Goal: Task Accomplishment & Management: Manage account settings

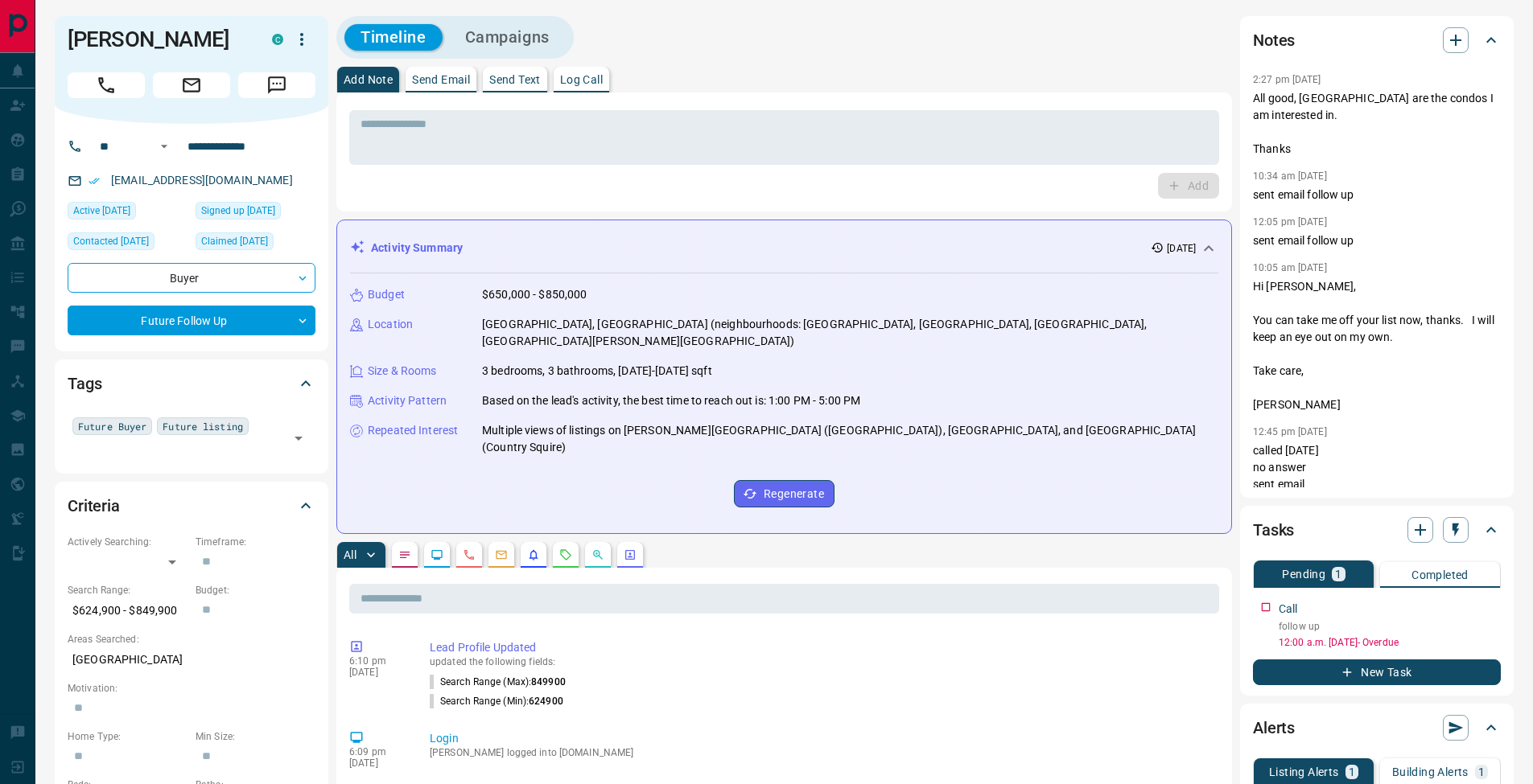
click at [581, 70] on button "Log Call" at bounding box center [581, 79] width 56 height 26
click at [1189, 184] on button "Log Call" at bounding box center [1188, 185] width 63 height 26
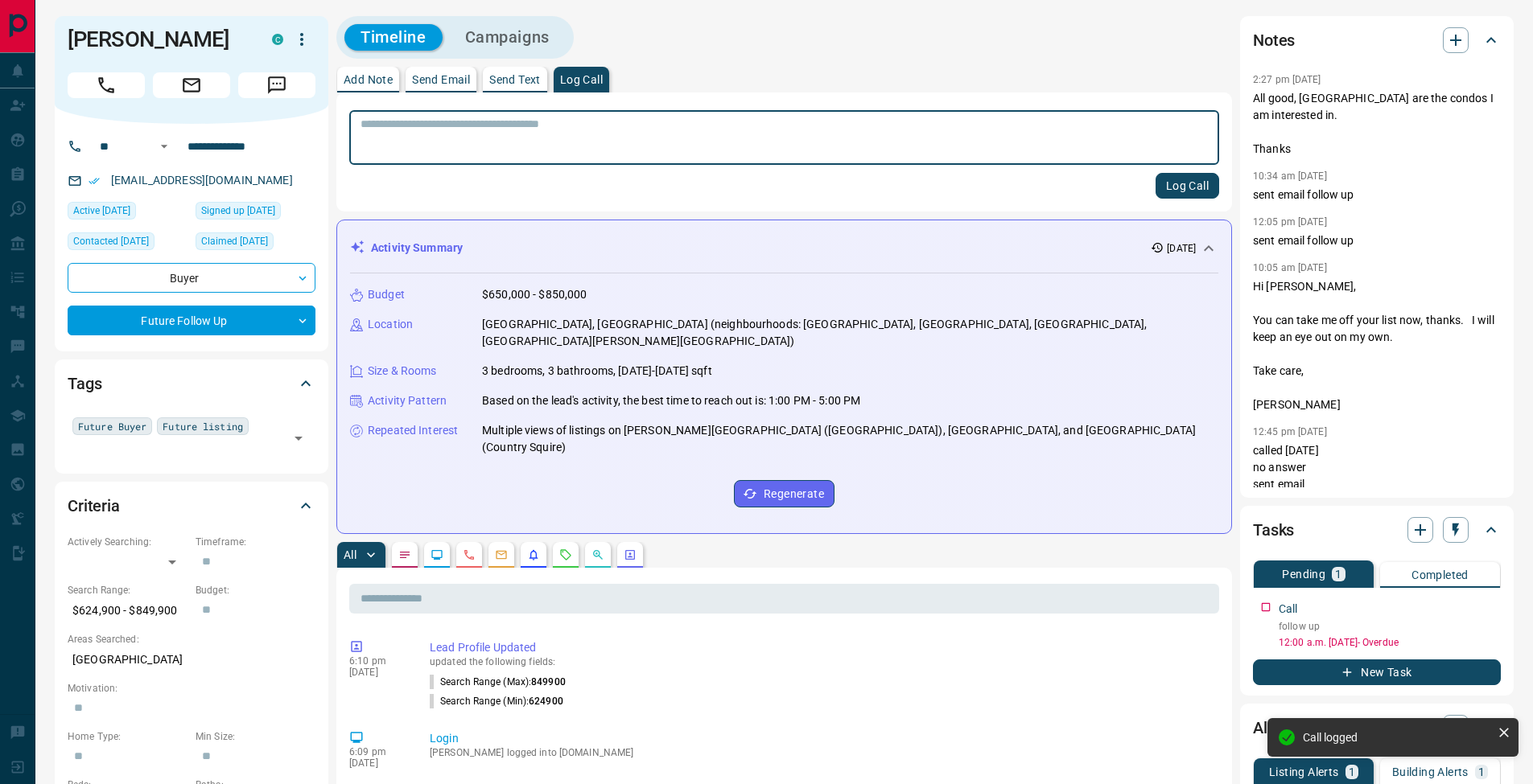
click at [377, 81] on p "Add Note" at bounding box center [368, 80] width 49 height 12
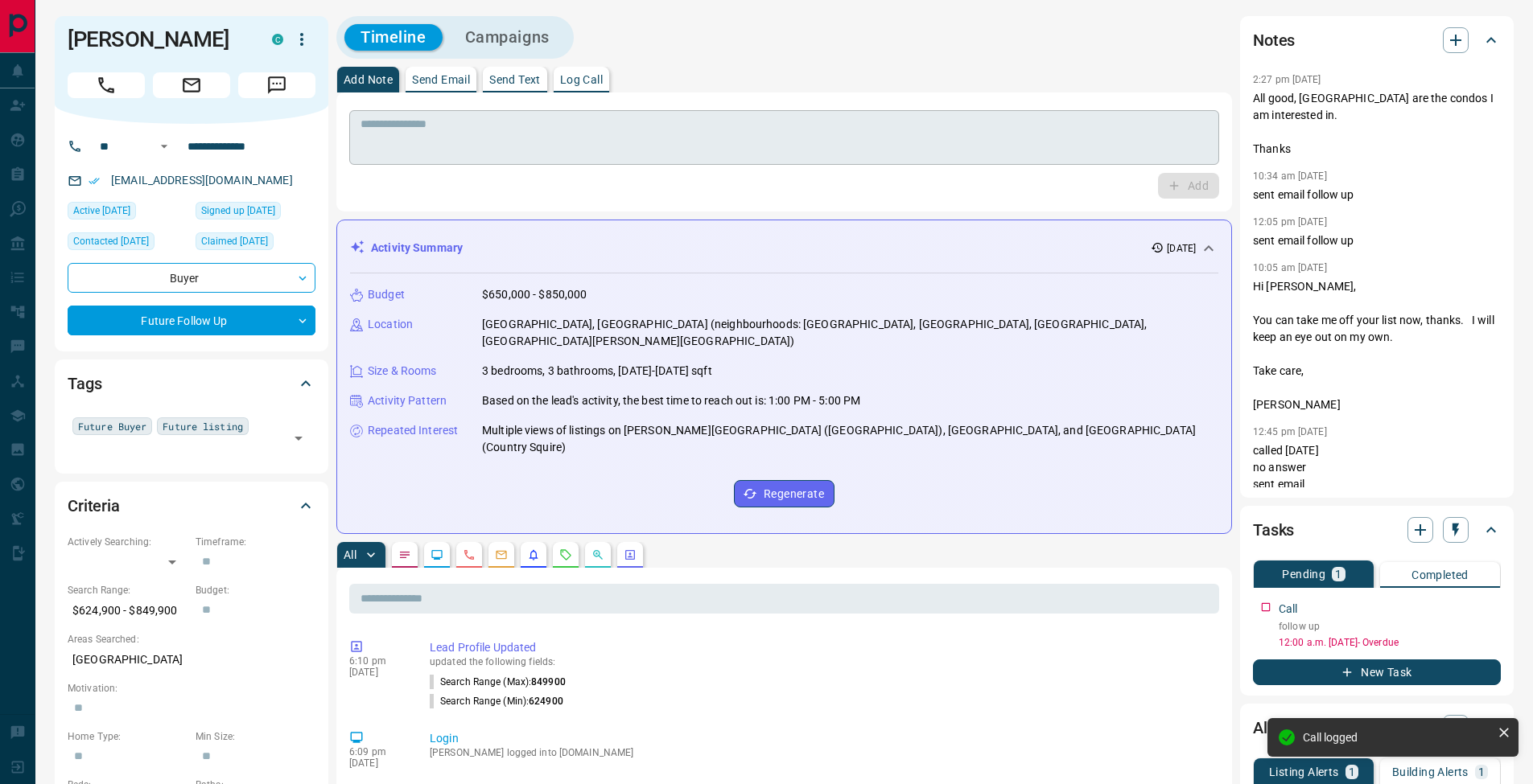
drag, startPoint x: 394, startPoint y: 126, endPoint x: 418, endPoint y: 127, distance: 24.0
click at [394, 126] on textarea at bounding box center [784, 137] width 848 height 41
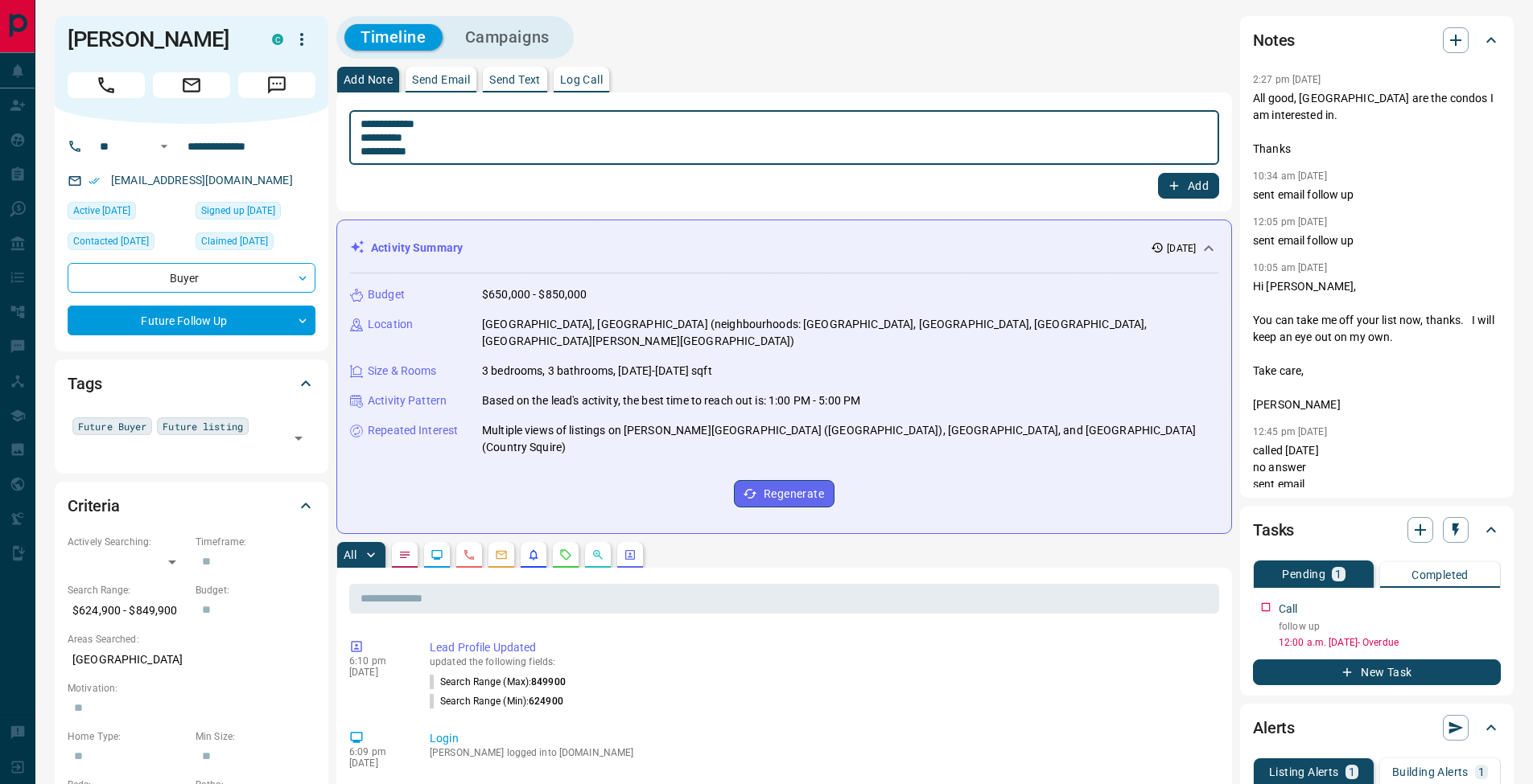
click at [373, 137] on textarea "**********" at bounding box center [784, 137] width 848 height 41
type textarea "**********"
click at [1161, 186] on button "Add" at bounding box center [1189, 185] width 62 height 26
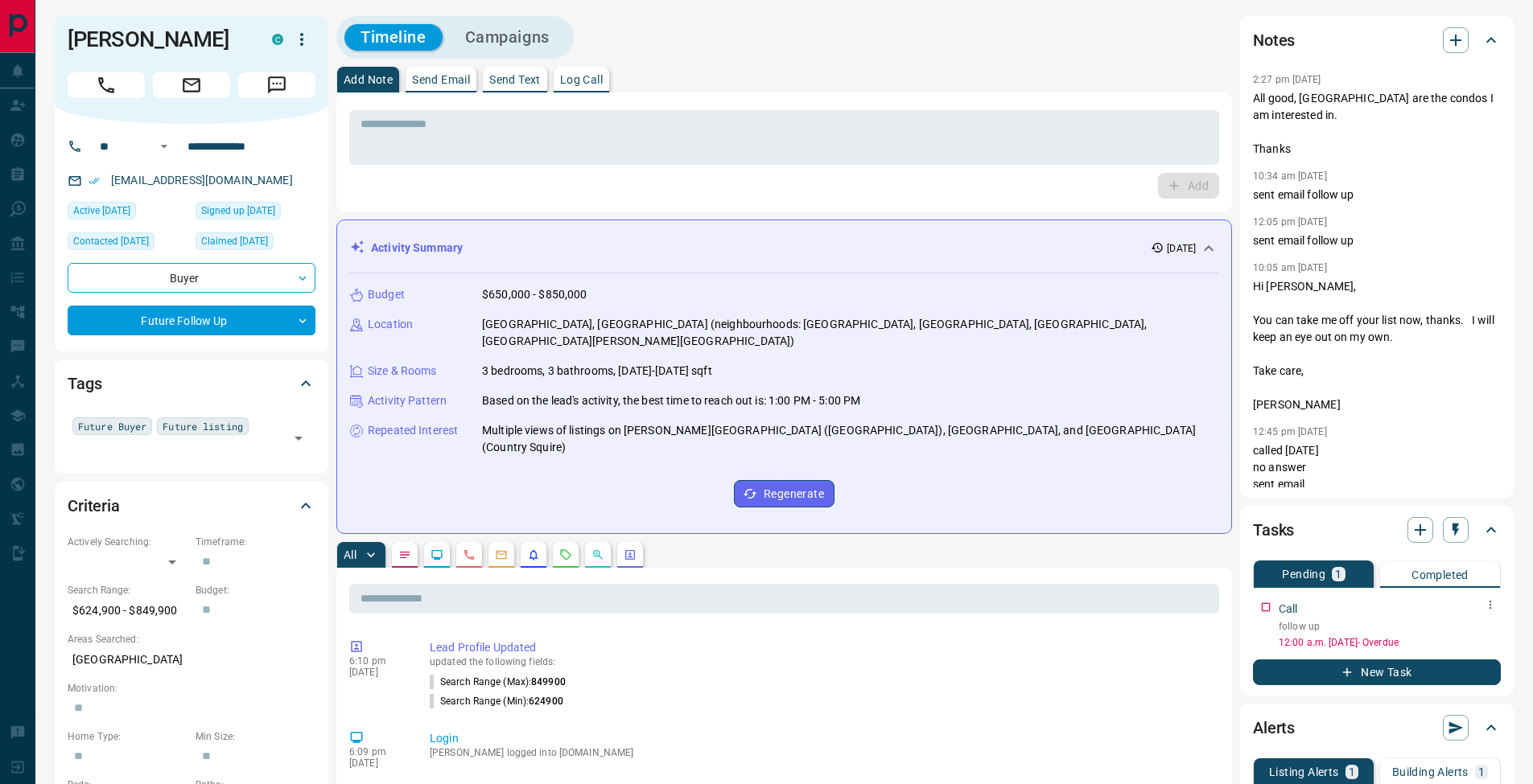
click at [1494, 610] on icon "button" at bounding box center [1490, 604] width 12 height 12
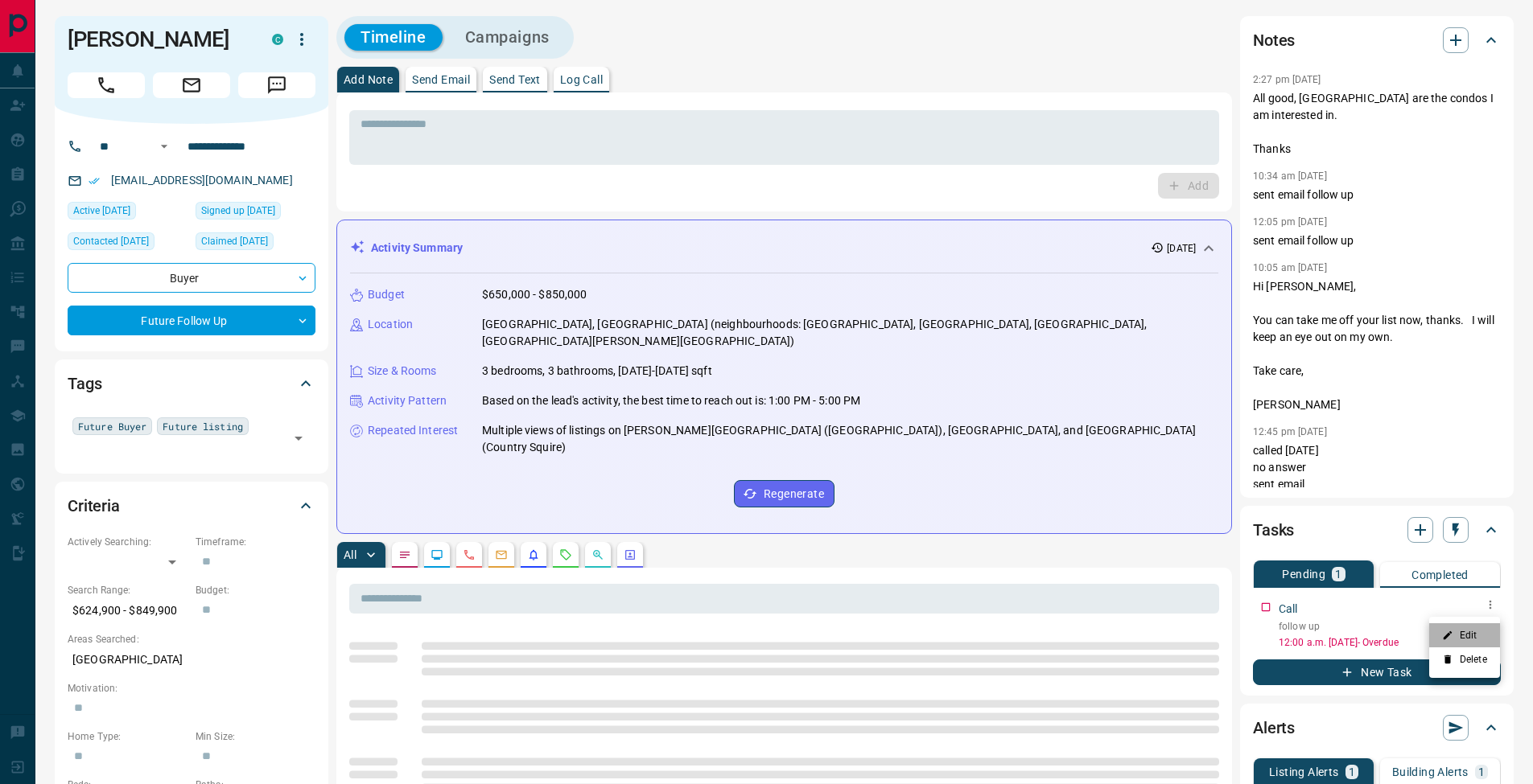
click at [1487, 627] on li "Edit" at bounding box center [1465, 635] width 71 height 24
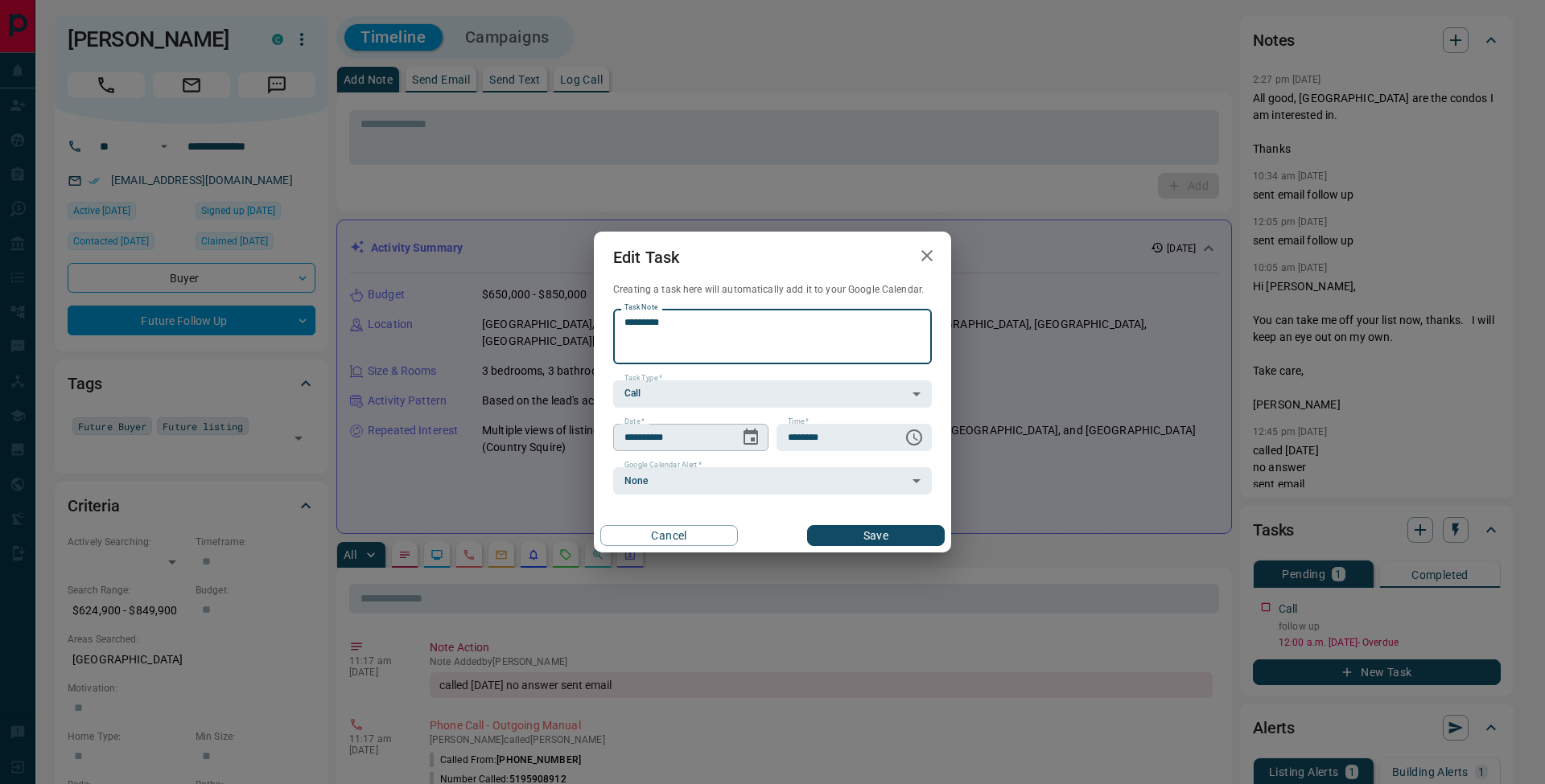
click at [748, 436] on icon "Choose date, selected date is Oct 9, 2025" at bounding box center [750, 437] width 19 height 19
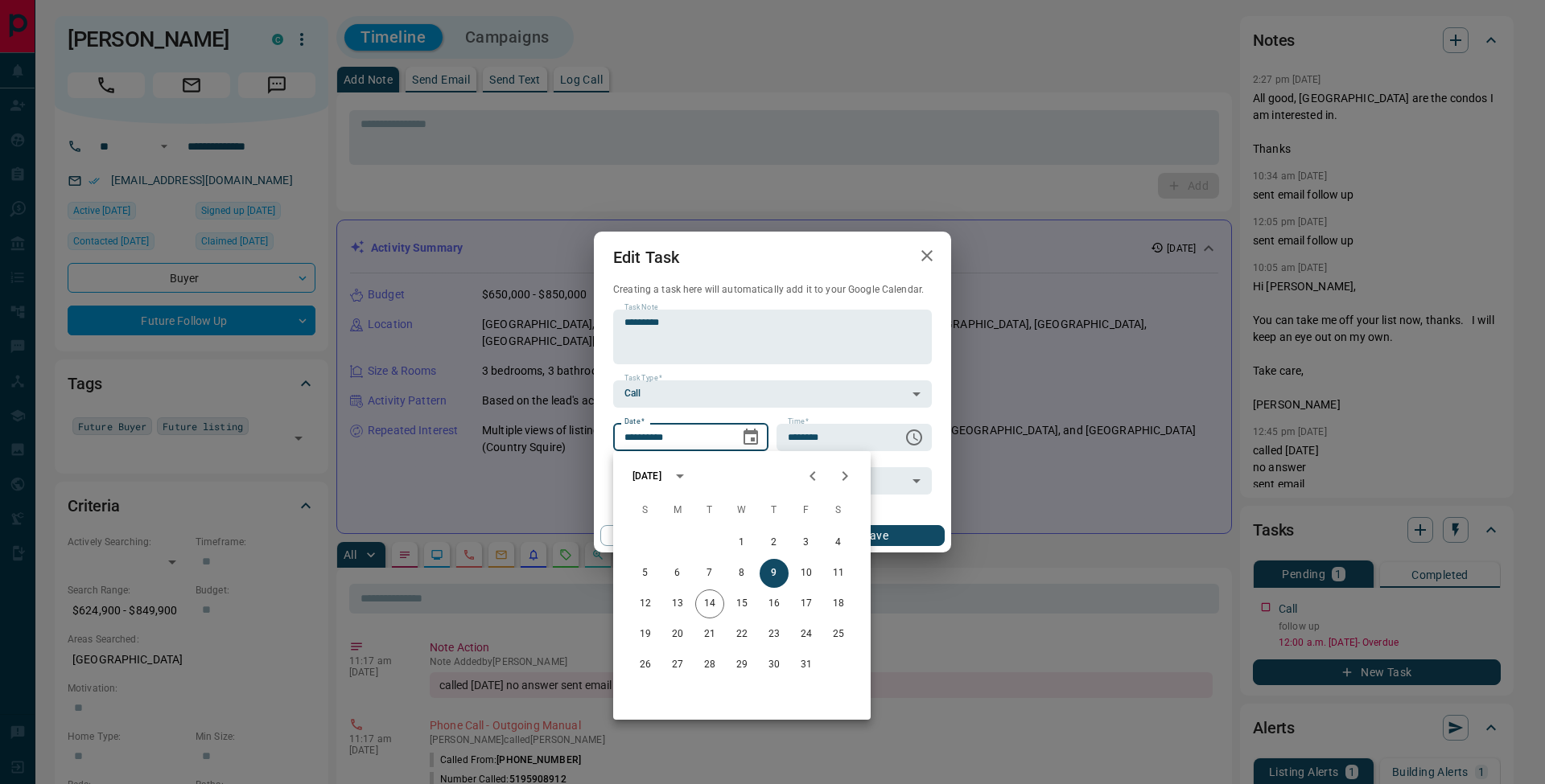
click at [852, 488] on button "Next month" at bounding box center [845, 476] width 32 height 32
click at [803, 578] on button "7" at bounding box center [806, 574] width 29 height 29
type input "**********"
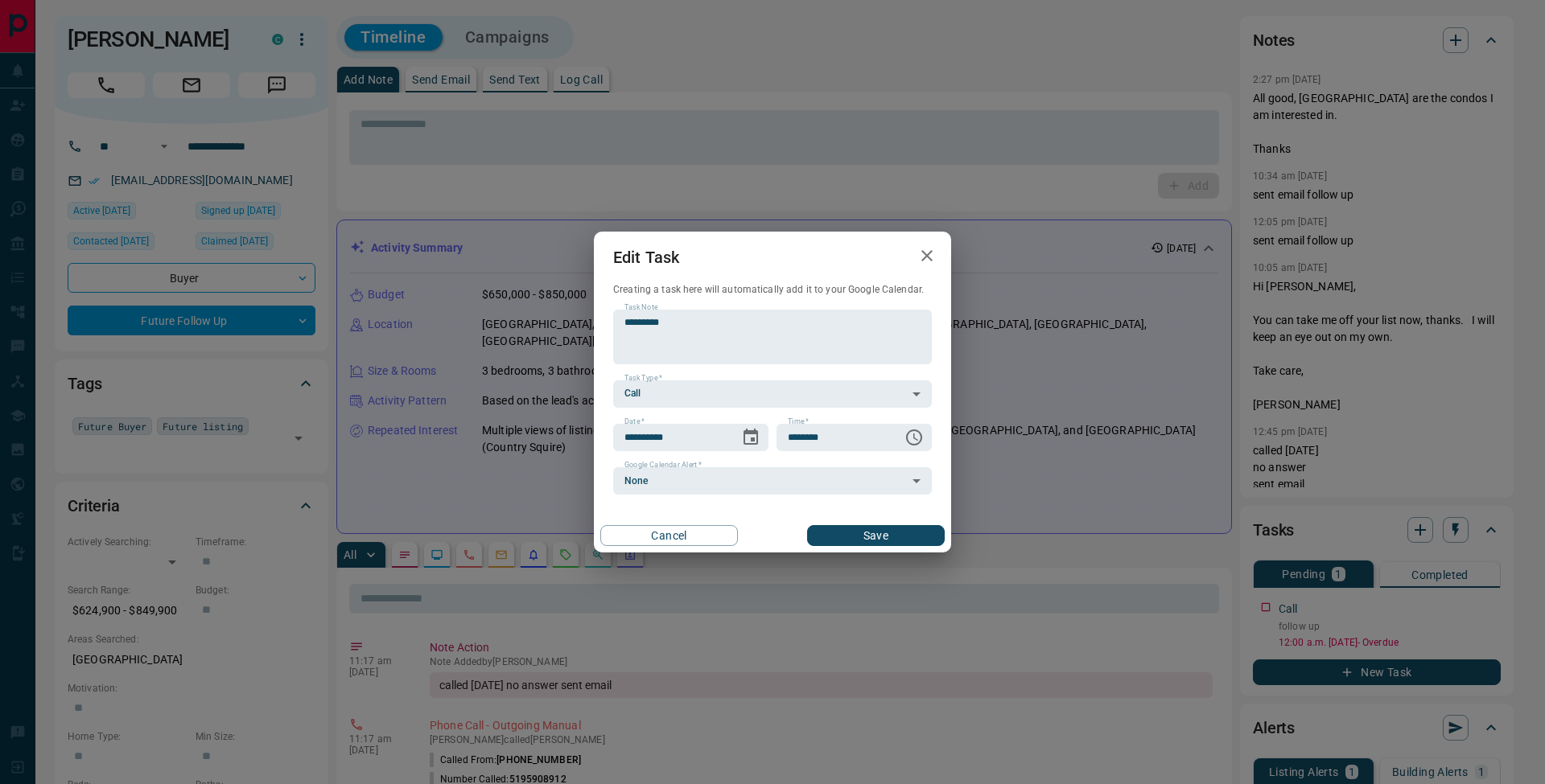
click at [933, 530] on button "Save" at bounding box center [876, 535] width 137 height 21
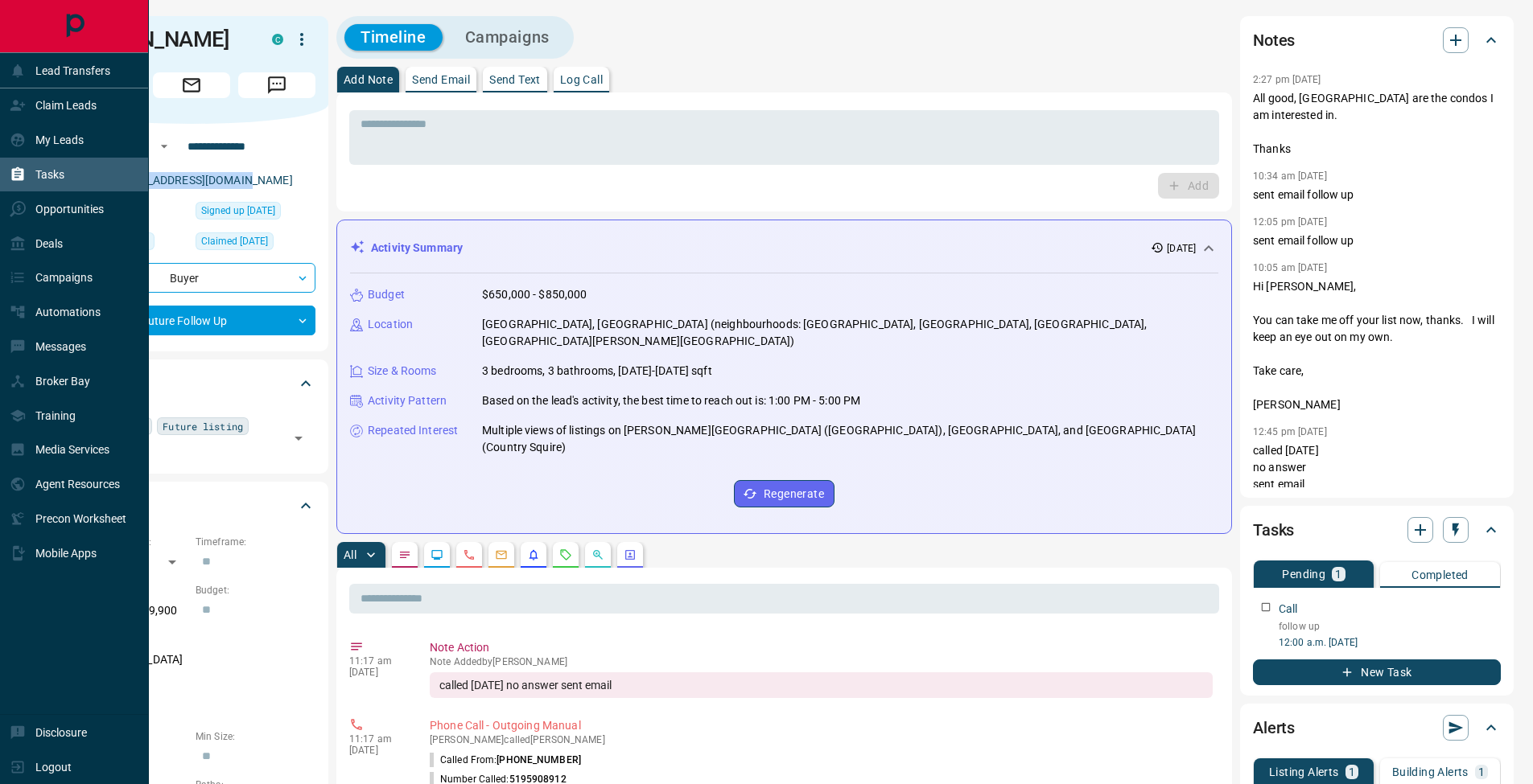
click at [26, 176] on div "Tasks" at bounding box center [37, 175] width 55 height 27
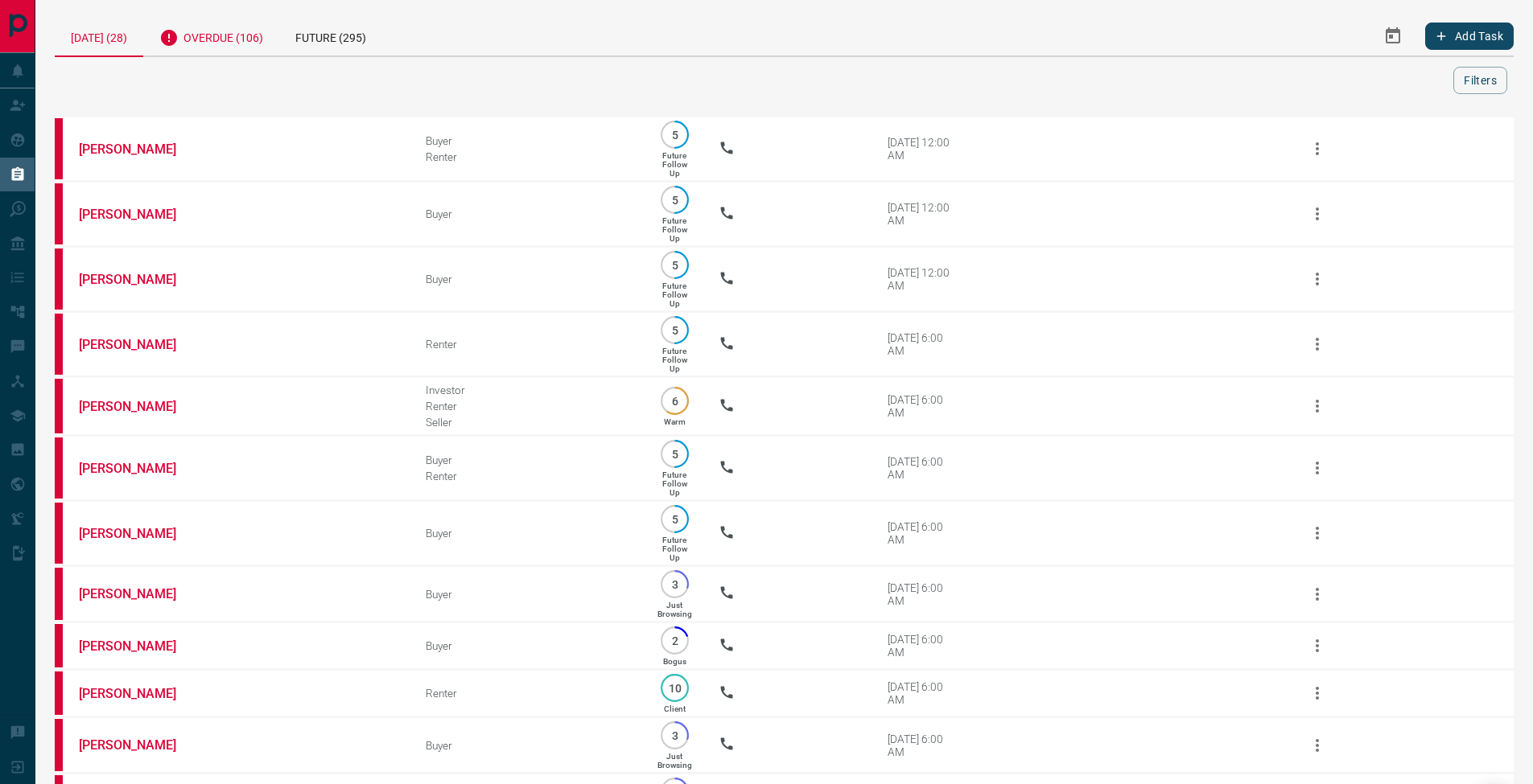
click at [244, 31] on div "Overdue (106)" at bounding box center [211, 35] width 136 height 39
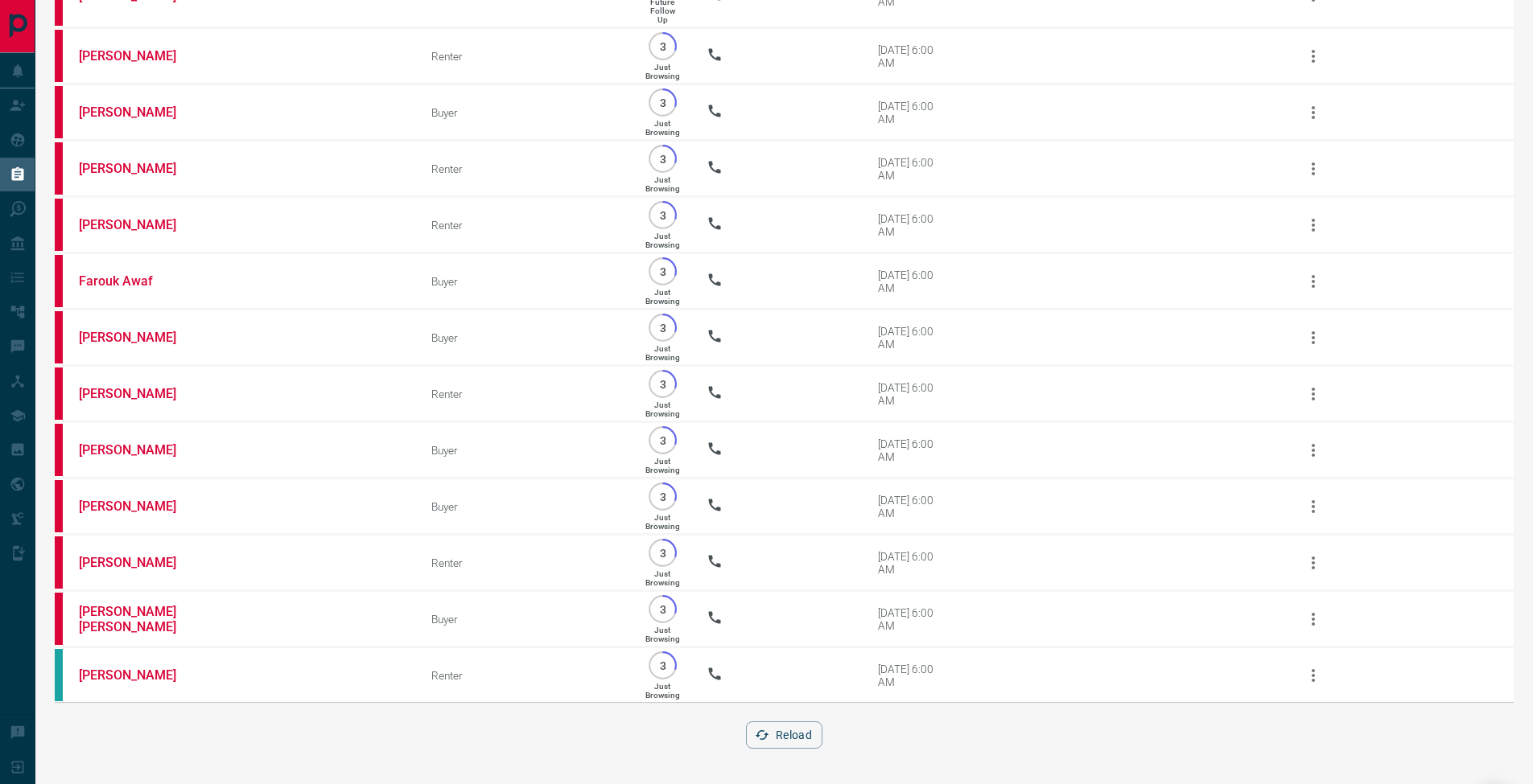
scroll to position [5998, 0]
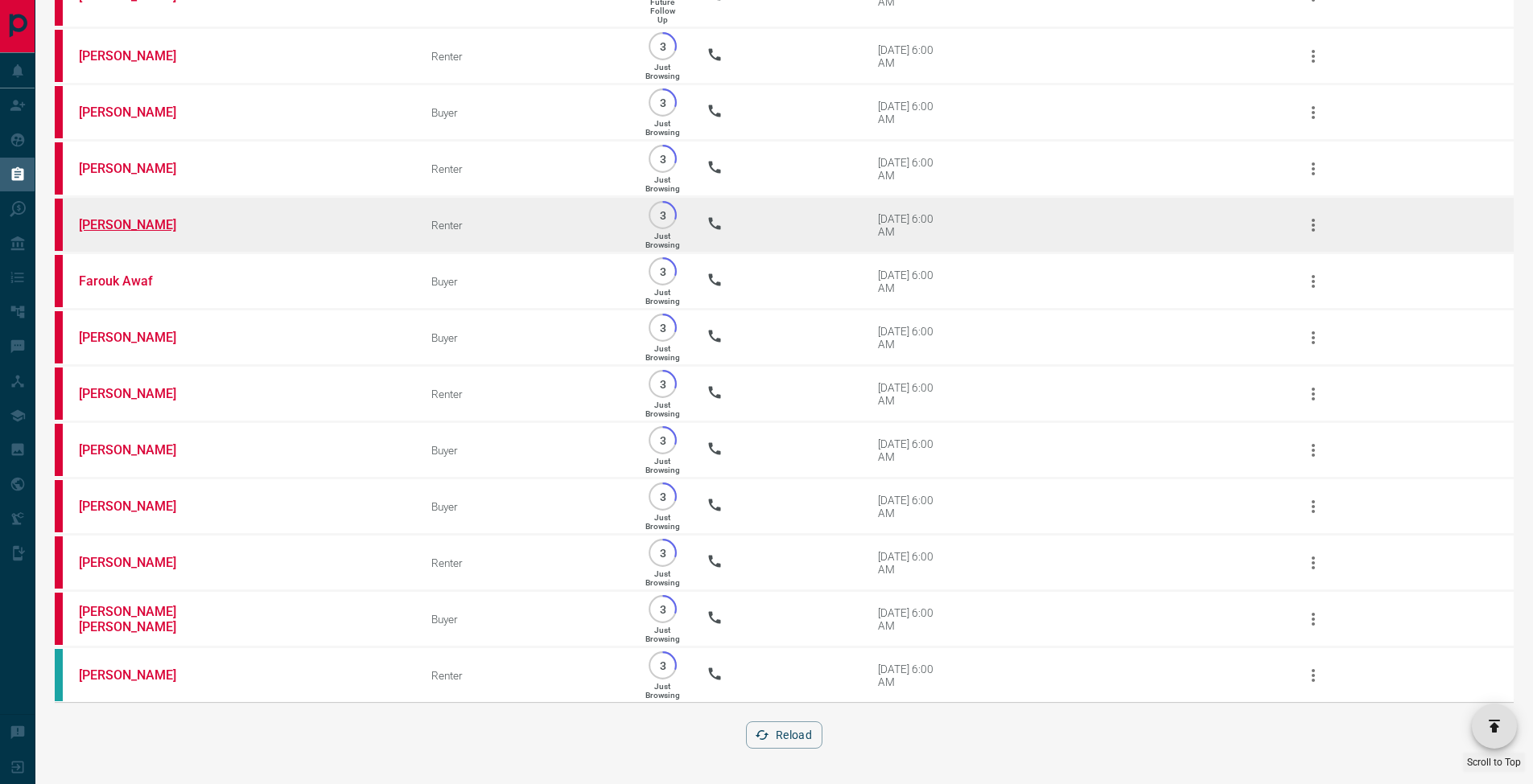
click at [85, 217] on link "[PERSON_NAME]" at bounding box center [139, 224] width 121 height 15
